Goal: Task Accomplishment & Management: Manage account settings

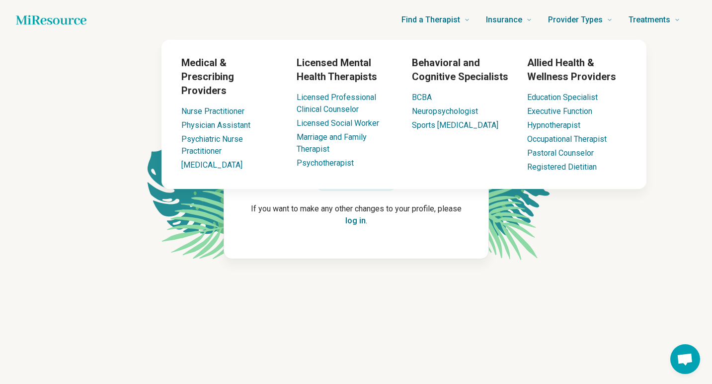
click at [132, 51] on div "Medical & Prescribing Providers Nurse Practitioner Physician Assistant Psychiat…" at bounding box center [404, 114] width 604 height 149
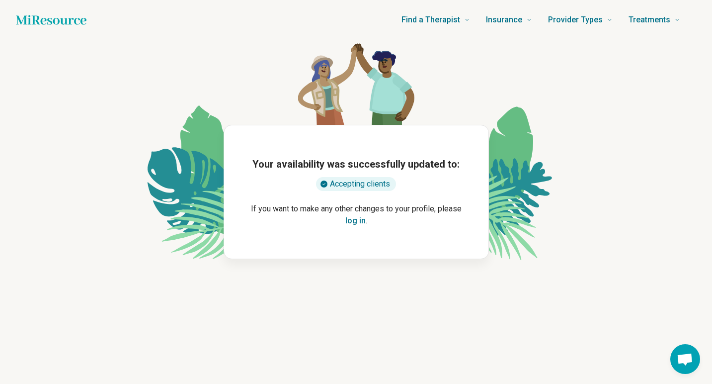
click at [73, 15] on icon "Home page" at bounding box center [51, 20] width 71 height 20
click at [65, 20] on icon "Home page" at bounding box center [51, 19] width 71 height 9
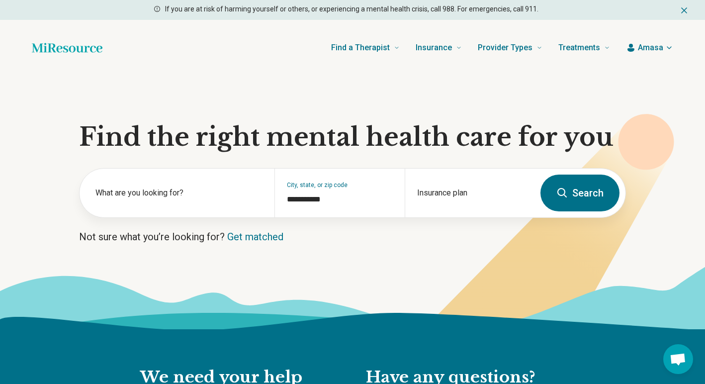
click at [367, 222] on section "**********" at bounding box center [352, 202] width 705 height 253
click at [669, 49] on icon "button" at bounding box center [669, 48] width 4 height 2
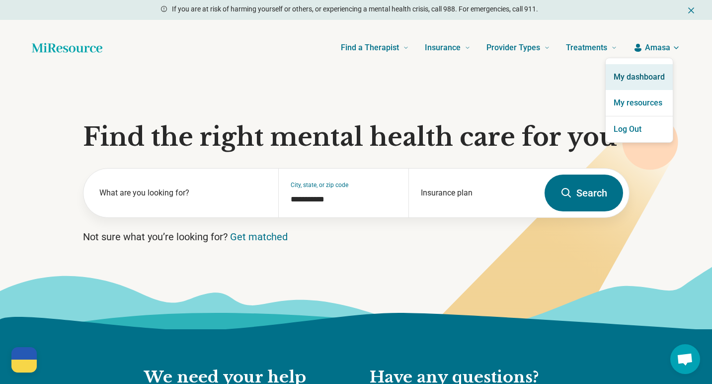
click at [647, 83] on link "My dashboard" at bounding box center [639, 77] width 67 height 26
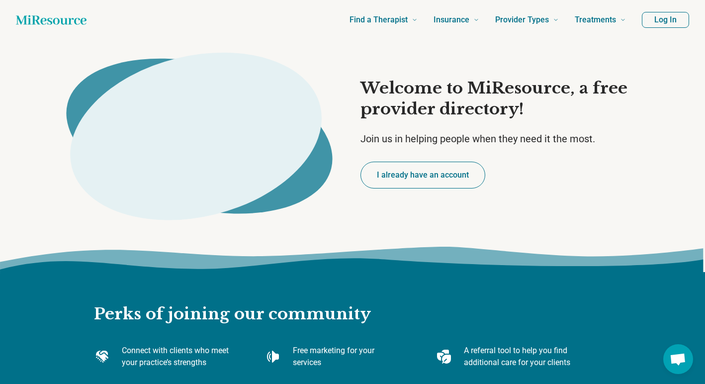
click at [671, 19] on button "Log In" at bounding box center [665, 20] width 47 height 16
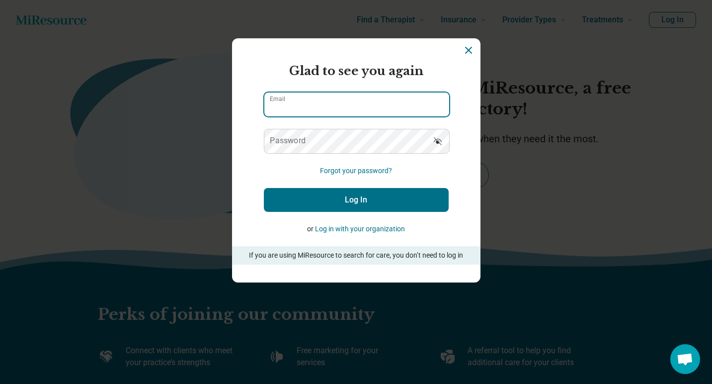
type input "**********"
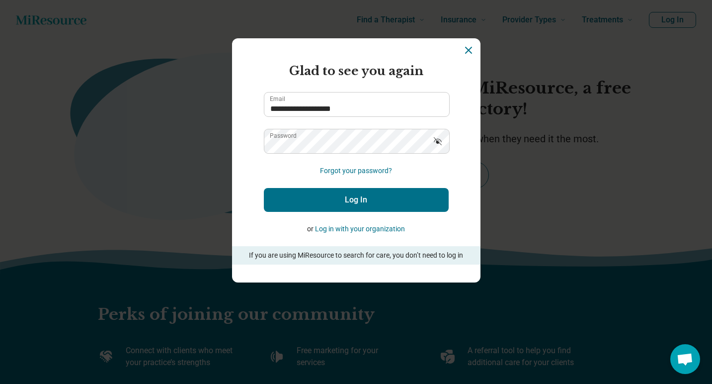
click at [364, 199] on button "Log In" at bounding box center [356, 200] width 185 height 24
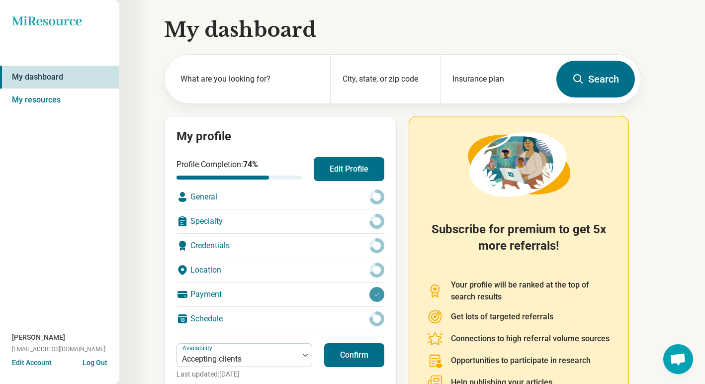
scroll to position [32, 0]
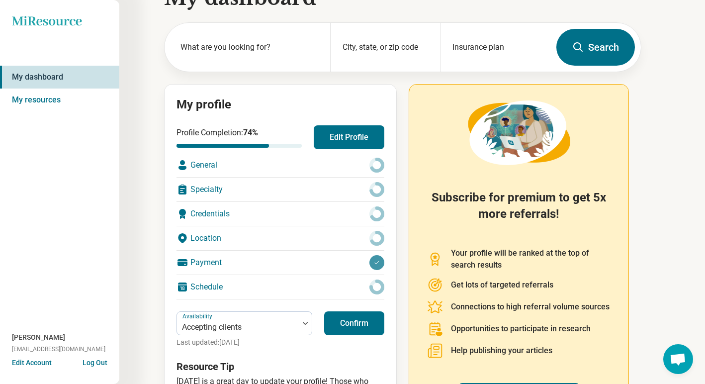
click at [197, 238] on div "Location" at bounding box center [280, 238] width 208 height 24
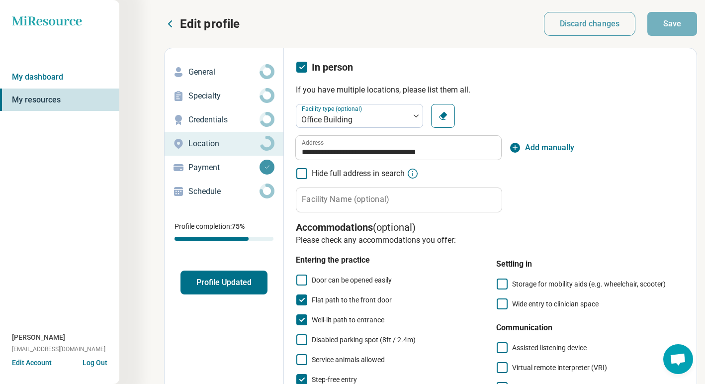
click at [201, 72] on p "General" at bounding box center [223, 72] width 71 height 12
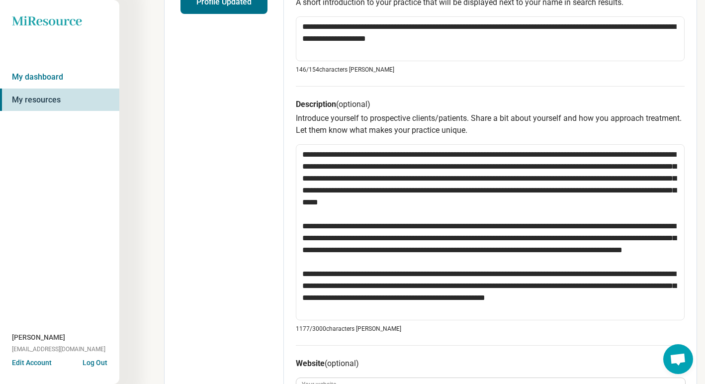
scroll to position [406, 0]
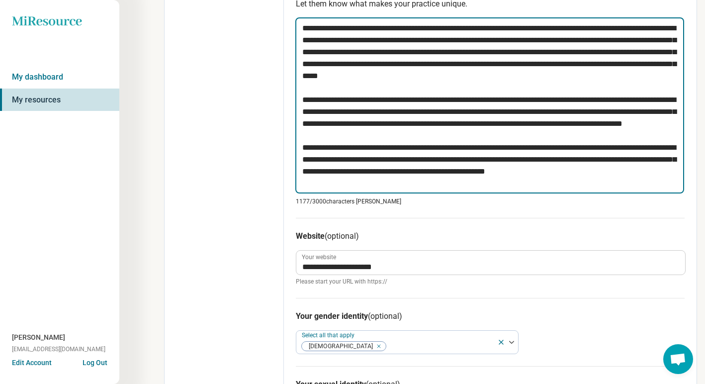
click at [587, 172] on textarea at bounding box center [489, 105] width 389 height 176
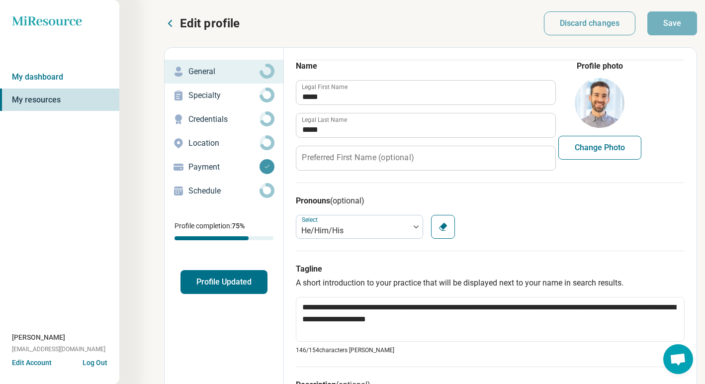
scroll to position [0, 0]
click at [218, 119] on p "Credentials" at bounding box center [223, 120] width 71 height 12
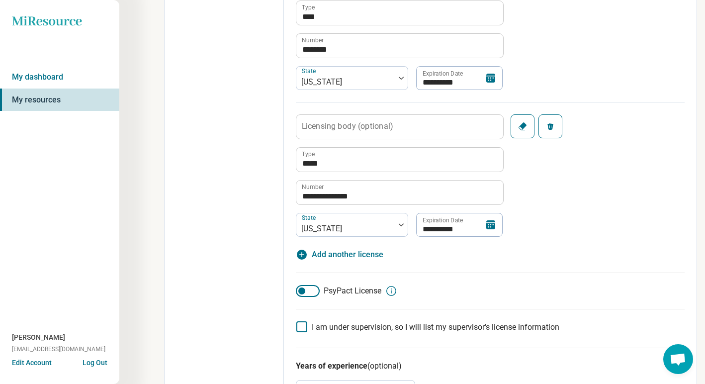
scroll to position [578, 0]
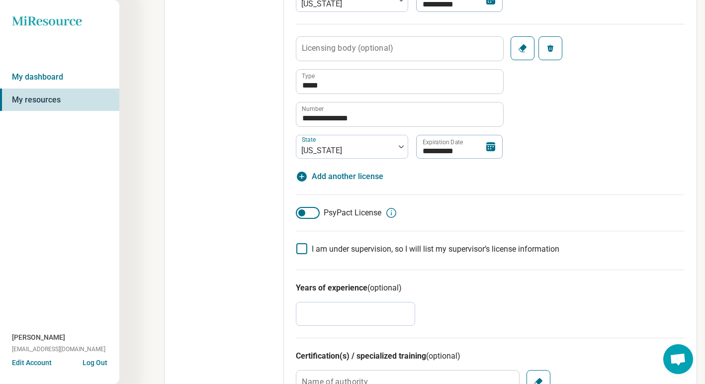
click at [338, 174] on span "Add another license" at bounding box center [348, 176] width 72 height 12
type textarea "*"
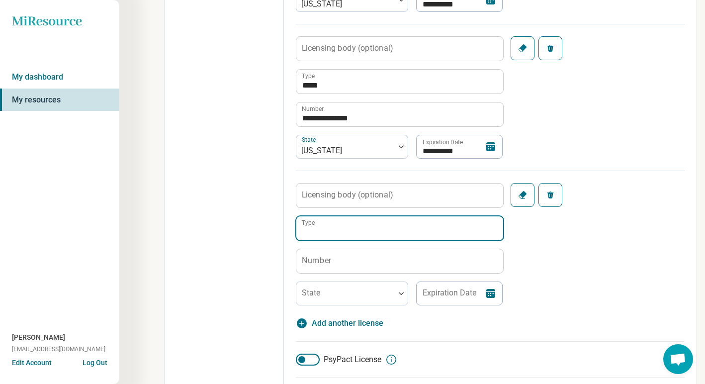
click at [340, 225] on input "Type" at bounding box center [399, 228] width 207 height 24
type input "****"
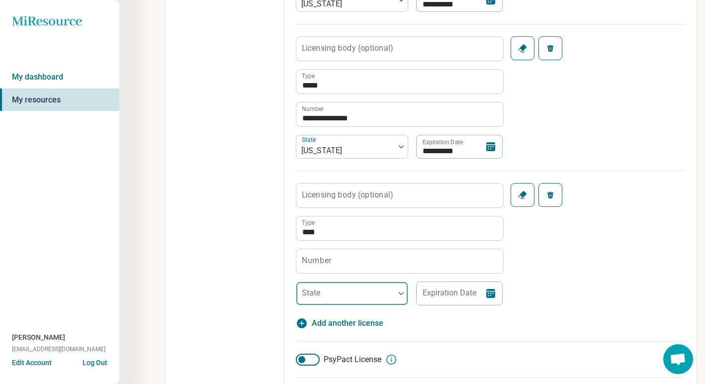
click at [337, 291] on div at bounding box center [345, 297] width 90 height 14
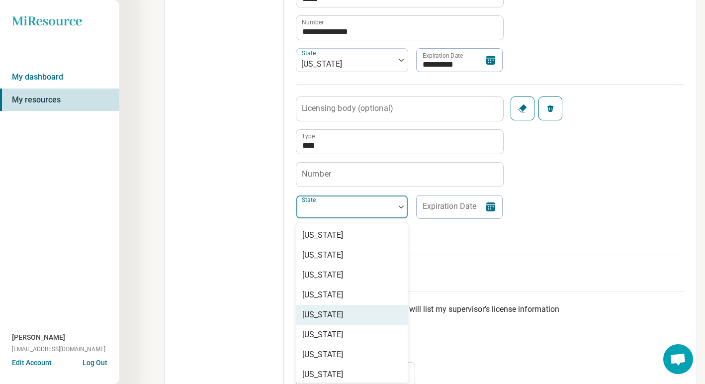
scroll to position [667, 0]
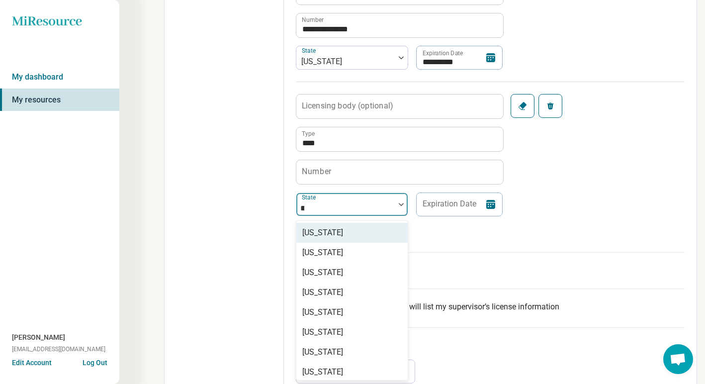
type input "***"
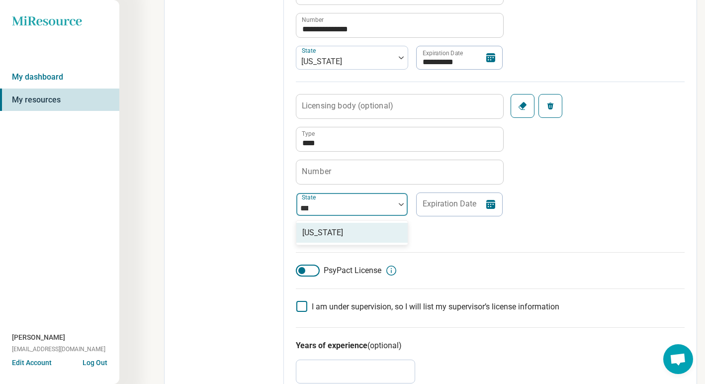
click at [315, 231] on div "[US_STATE]" at bounding box center [322, 233] width 41 height 12
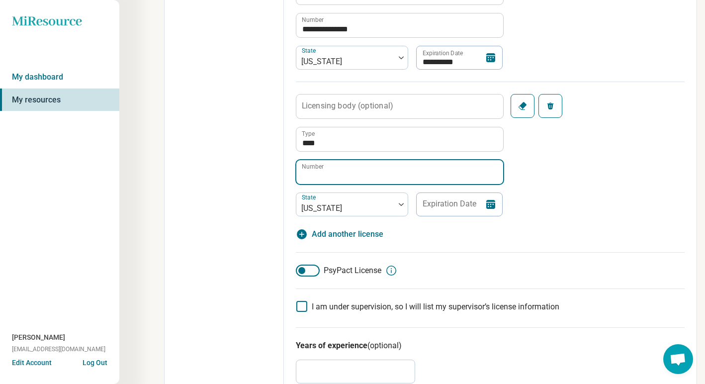
click at [333, 172] on input "Number" at bounding box center [399, 172] width 207 height 24
type textarea "*"
type input "**********"
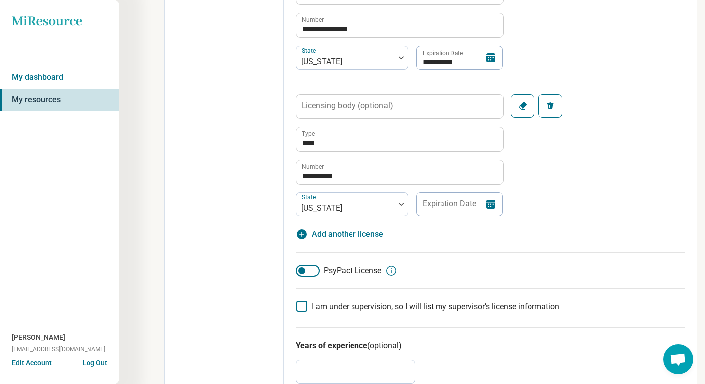
click at [490, 204] on icon at bounding box center [490, 204] width 12 height 12
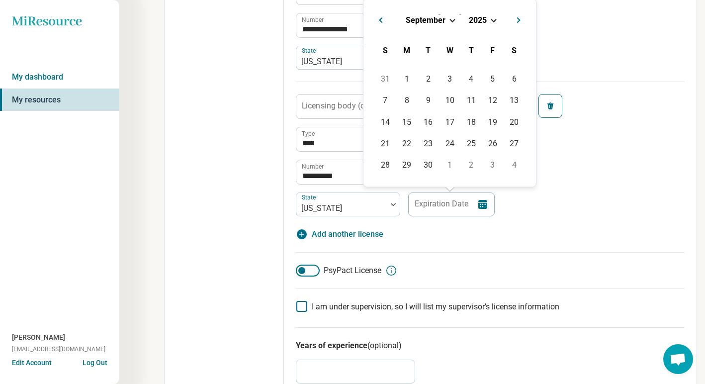
click at [451, 22] on div "[DATE]" at bounding box center [449, 19] width 157 height 10
click at [430, 21] on span "September" at bounding box center [425, 19] width 40 height 9
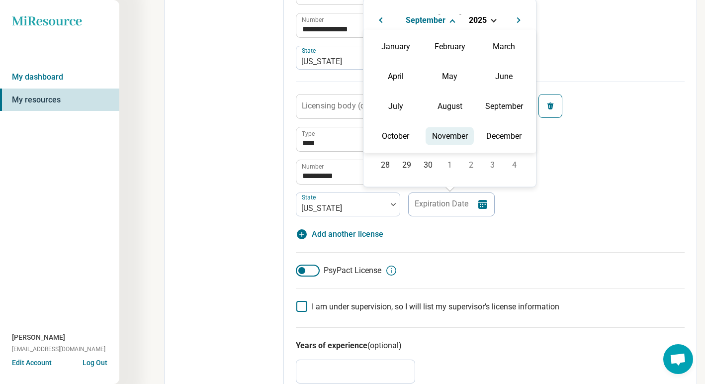
click at [452, 136] on div "November" at bounding box center [449, 136] width 48 height 18
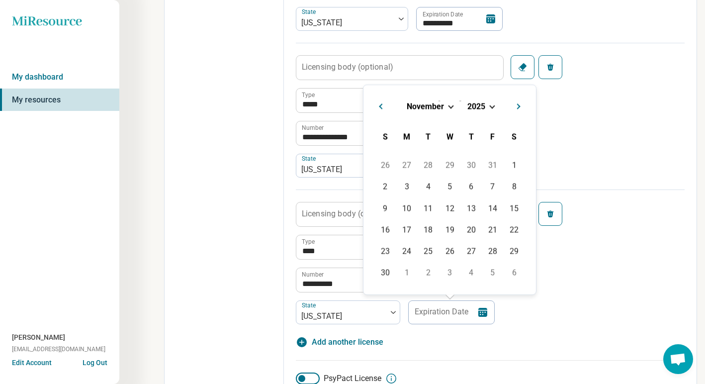
scroll to position [531, 0]
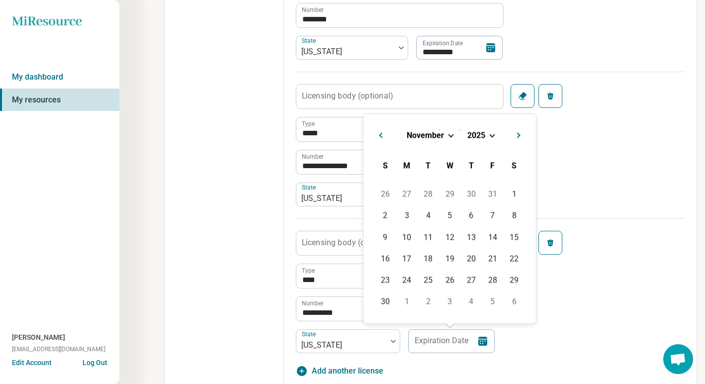
click at [488, 135] on div "[DATE]" at bounding box center [449, 135] width 157 height 10
click at [473, 135] on span "2025" at bounding box center [476, 134] width 18 height 9
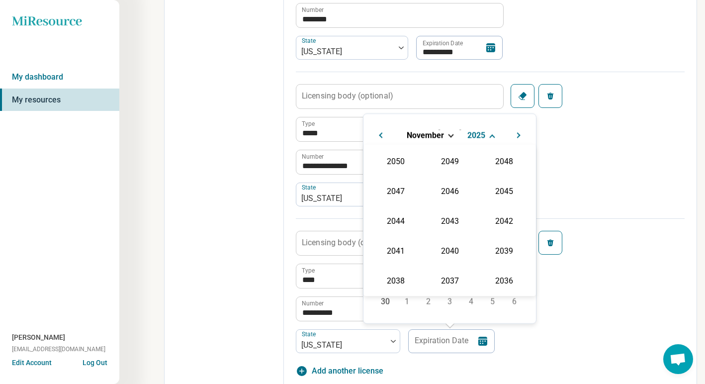
scroll to position [180, 0]
click at [498, 193] on div "2027" at bounding box center [504, 190] width 48 height 18
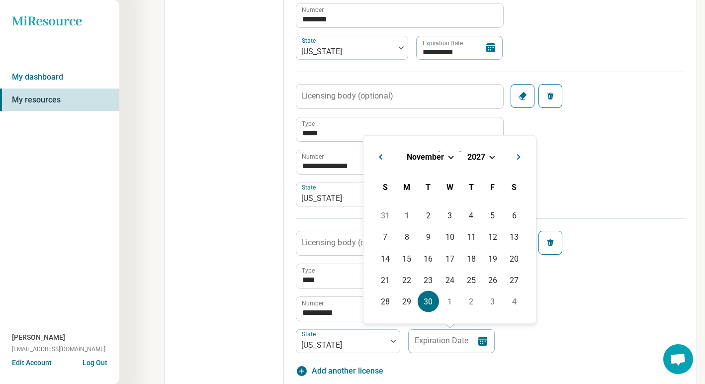
click at [433, 300] on div "30" at bounding box center [427, 301] width 21 height 21
type input "**********"
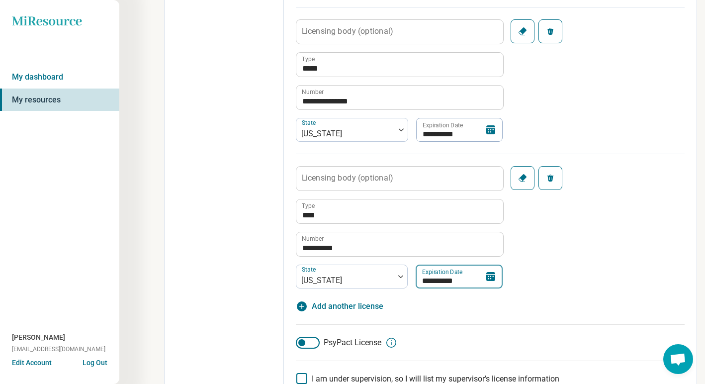
scroll to position [595, 0]
click at [372, 304] on span "Add another license" at bounding box center [348, 306] width 72 height 12
type textarea "*"
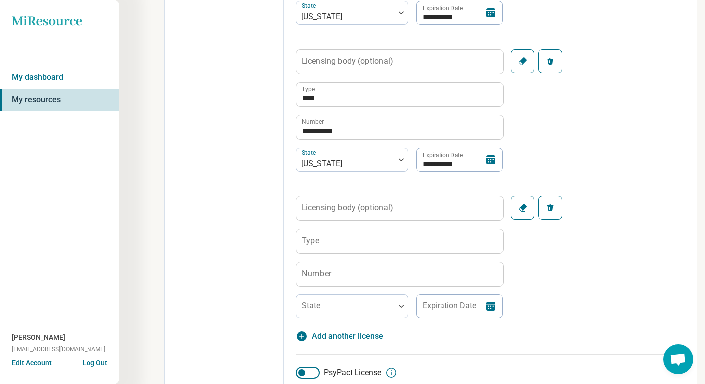
scroll to position [753, 0]
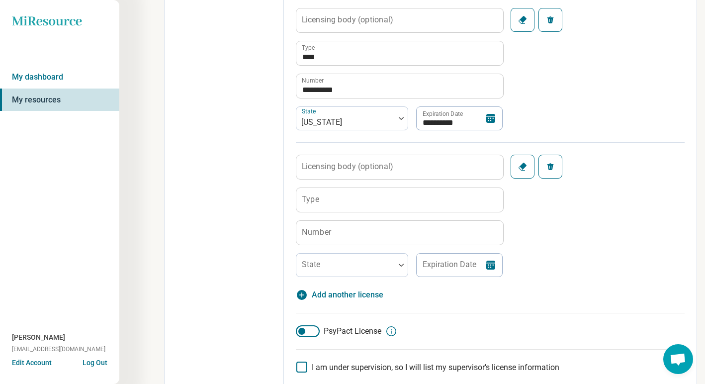
click at [318, 195] on label "Type" at bounding box center [310, 199] width 17 height 8
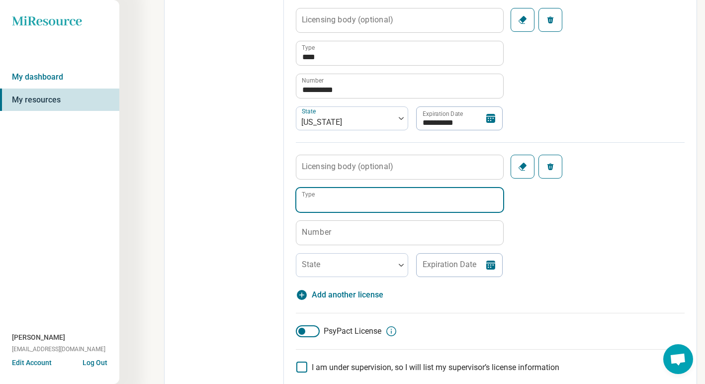
click at [318, 194] on input "Type" at bounding box center [399, 200] width 207 height 24
type input "****"
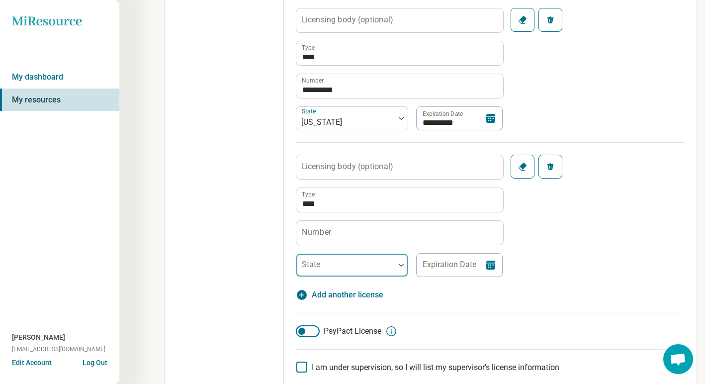
click at [322, 258] on div at bounding box center [345, 265] width 98 height 22
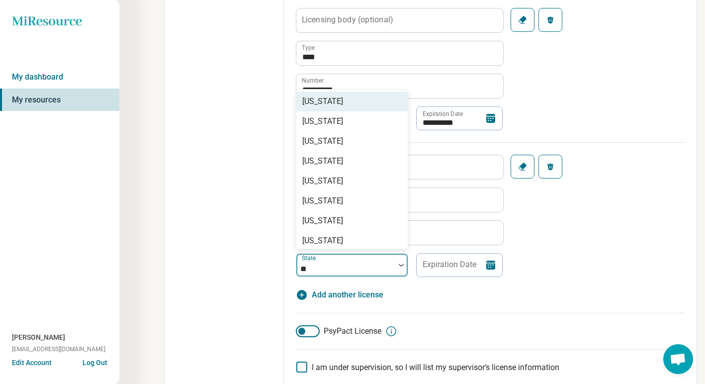
type input "***"
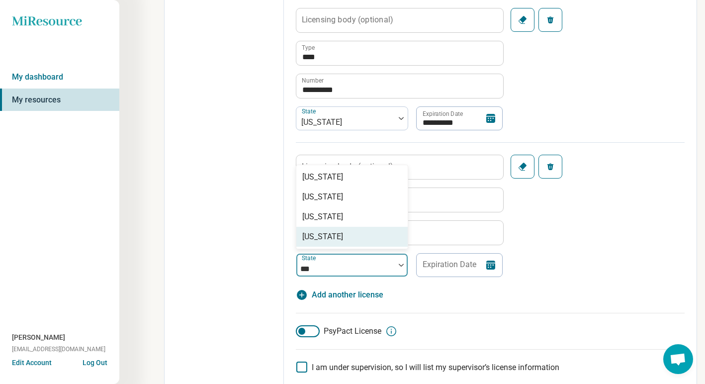
click at [340, 230] on div "[US_STATE]" at bounding box center [351, 237] width 111 height 20
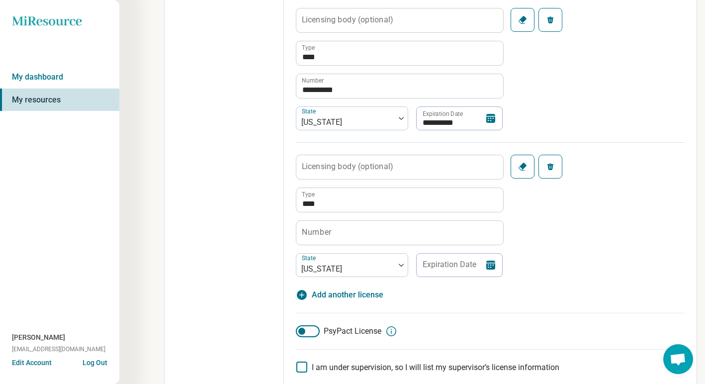
click at [582, 256] on div "Licensing body (optional) **** Type Number option [US_STATE], selected. State […" at bounding box center [490, 209] width 389 height 135
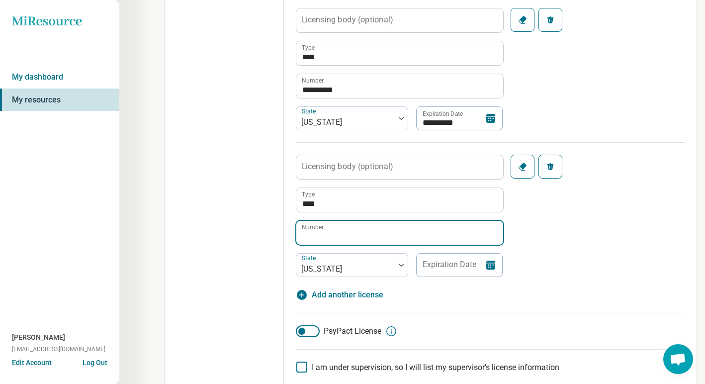
click at [397, 229] on input "Number" at bounding box center [399, 233] width 207 height 24
type input "******"
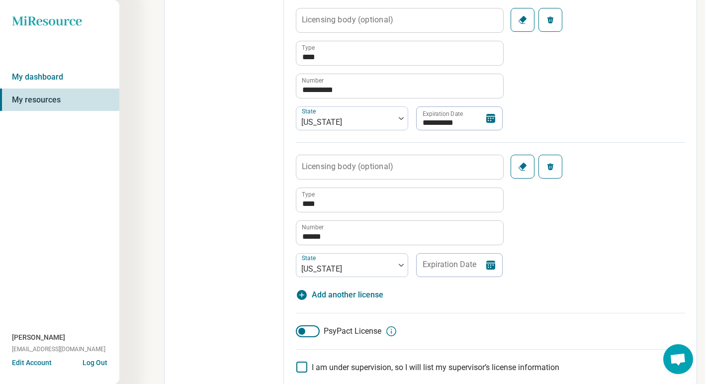
click at [488, 262] on icon at bounding box center [490, 264] width 9 height 9
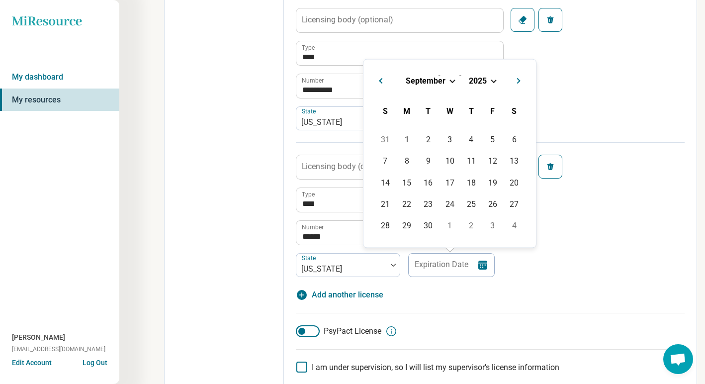
click at [494, 79] on span "Choose Date" at bounding box center [492, 79] width 5 height 5
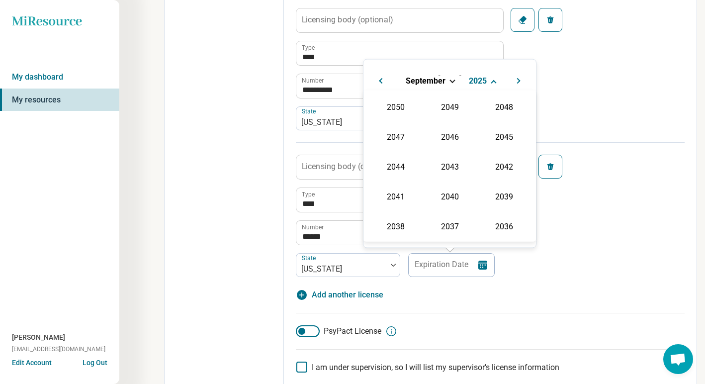
scroll to position [180, 0]
click at [435, 139] on div "2028" at bounding box center [449, 136] width 48 height 18
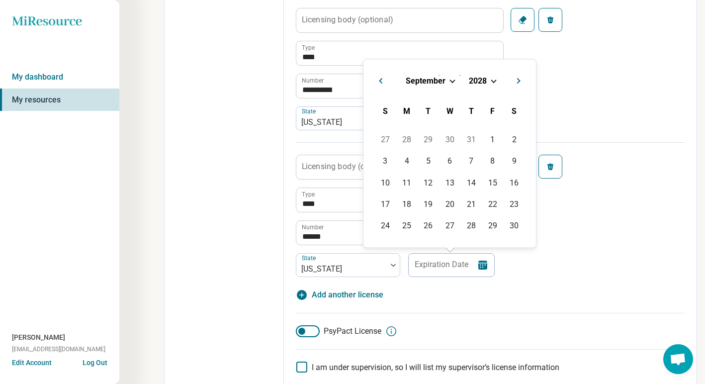
click at [451, 81] on span "Choose Date" at bounding box center [451, 79] width 5 height 5
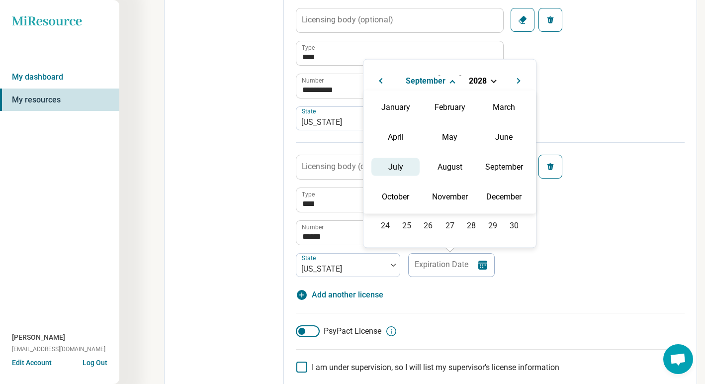
click at [402, 173] on div "July" at bounding box center [395, 167] width 48 height 18
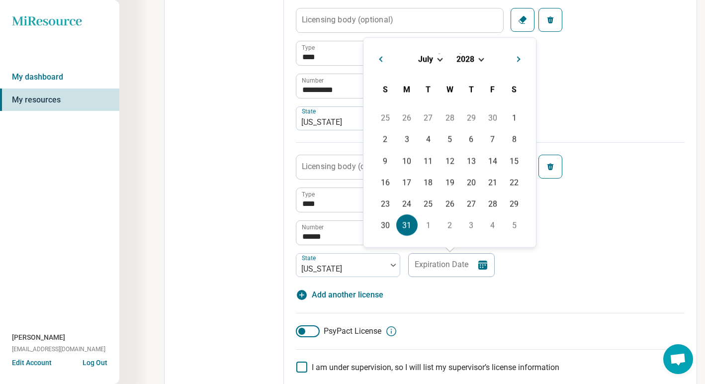
click at [407, 223] on div "31" at bounding box center [406, 224] width 21 height 21
type input "**********"
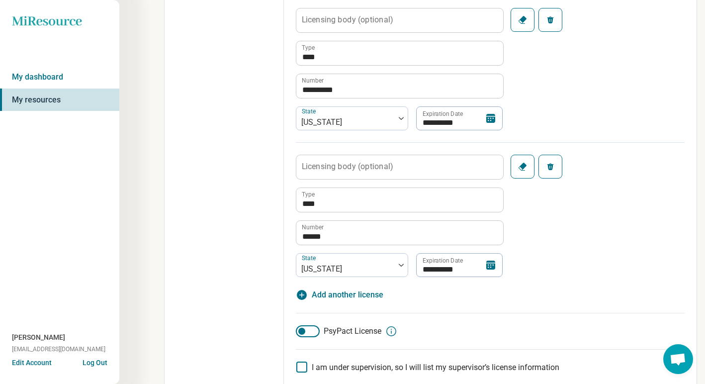
click at [592, 250] on div "**********" at bounding box center [490, 209] width 389 height 135
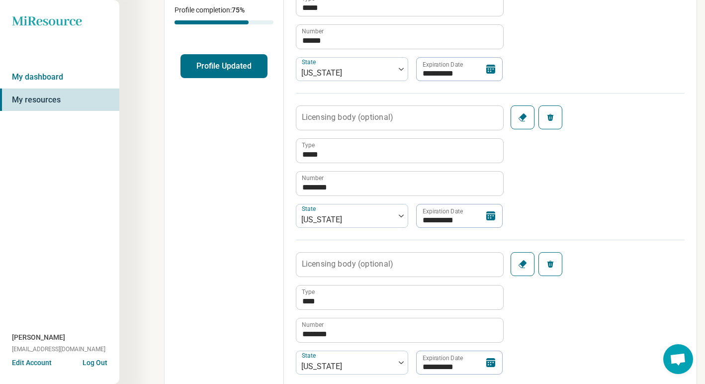
scroll to position [0, 0]
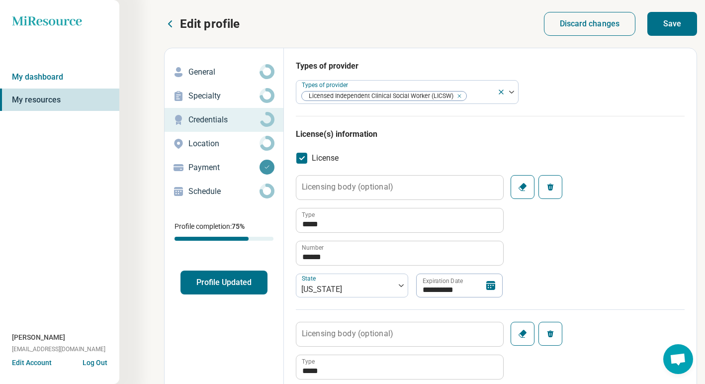
click at [677, 20] on button "Save" at bounding box center [672, 24] width 50 height 24
type textarea "*"
click at [31, 80] on link "My dashboard" at bounding box center [59, 77] width 119 height 23
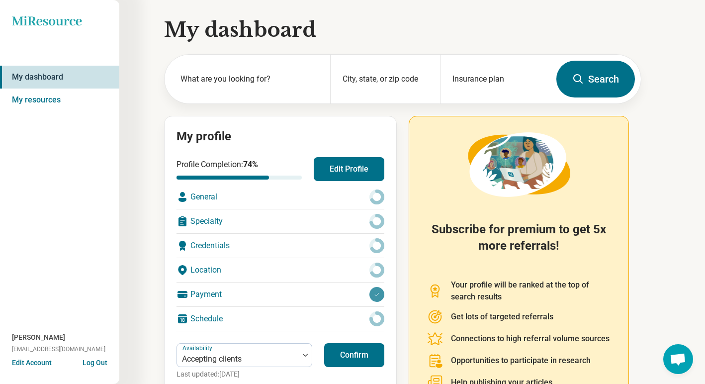
click at [93, 363] on button "Log Out" at bounding box center [94, 361] width 25 height 8
